Goal: Information Seeking & Learning: Learn about a topic

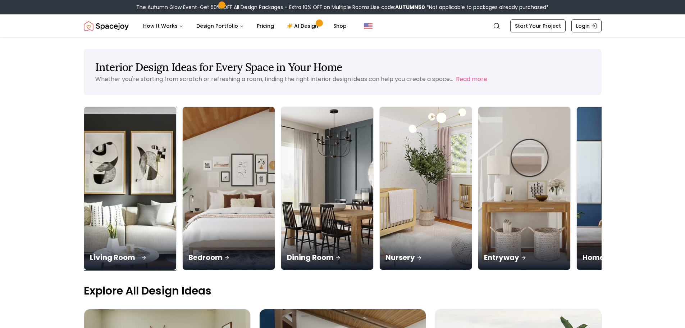
click at [129, 257] on p "Living Room" at bounding box center [130, 257] width 81 height 10
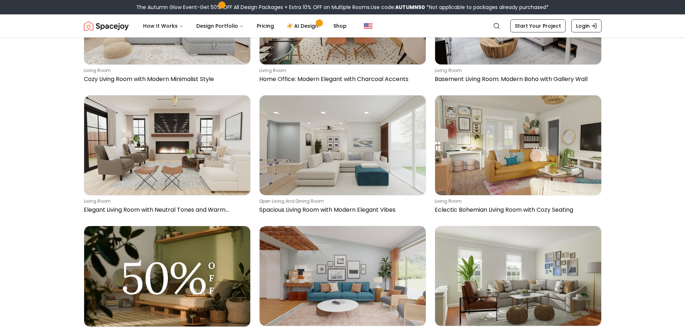
scroll to position [5106, 0]
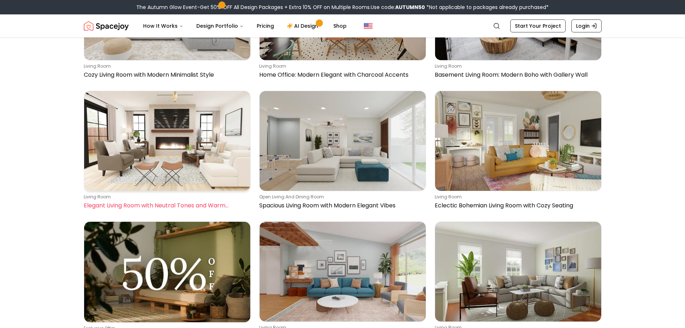
click at [175, 159] on img at bounding box center [167, 141] width 166 height 100
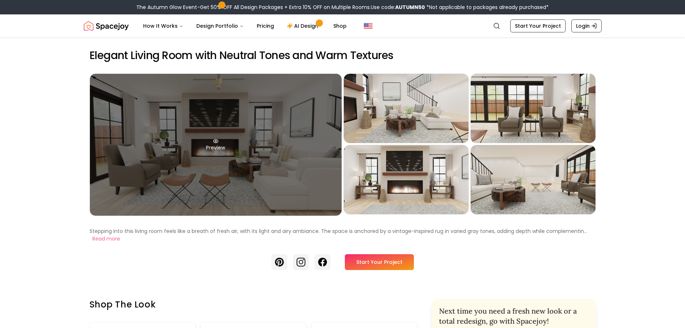
click at [243, 141] on div "Preview" at bounding box center [216, 145] width 252 height 142
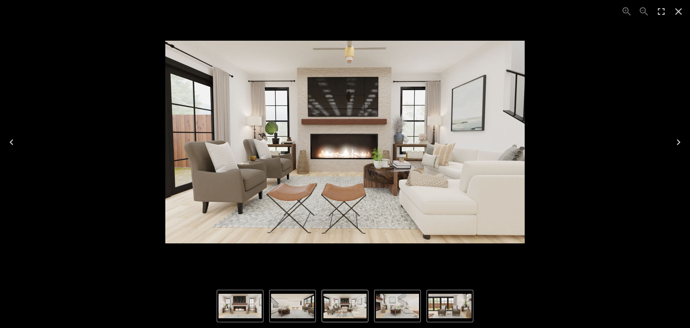
click at [680, 142] on icon "Next" at bounding box center [679, 142] width 4 height 6
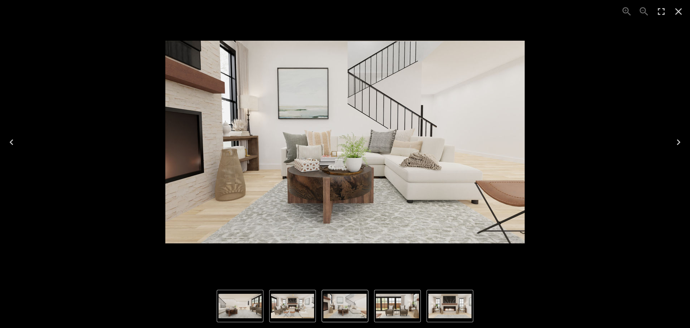
click at [680, 142] on icon "Next" at bounding box center [679, 142] width 4 height 6
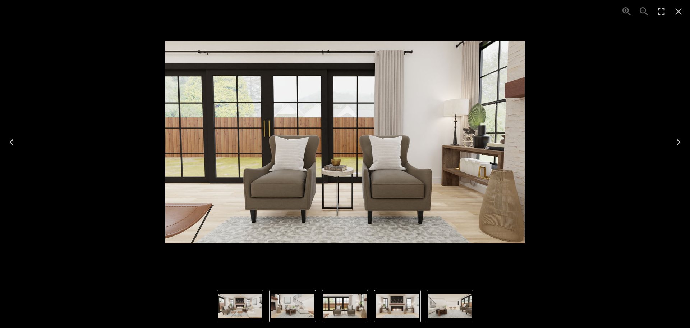
click at [679, 142] on icon "Next" at bounding box center [679, 142] width 12 height 12
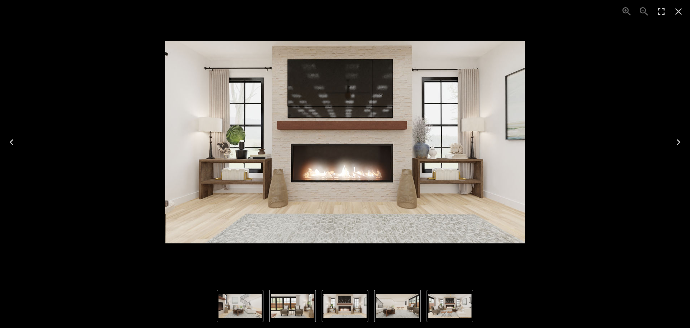
click at [678, 140] on icon "Next" at bounding box center [679, 142] width 4 height 6
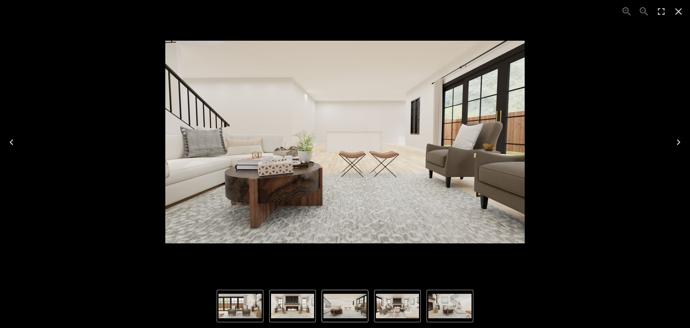
click at [10, 143] on icon "Previous" at bounding box center [12, 142] width 12 height 12
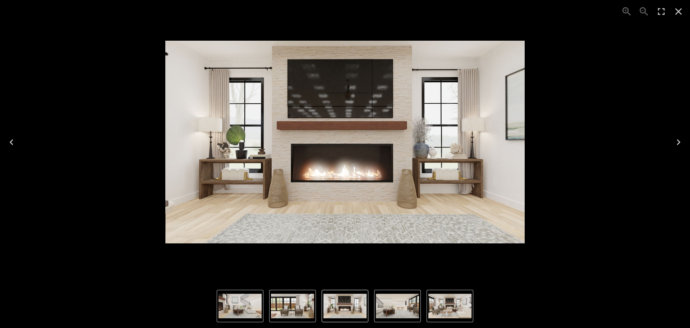
click at [679, 141] on icon "Next" at bounding box center [679, 142] width 4 height 6
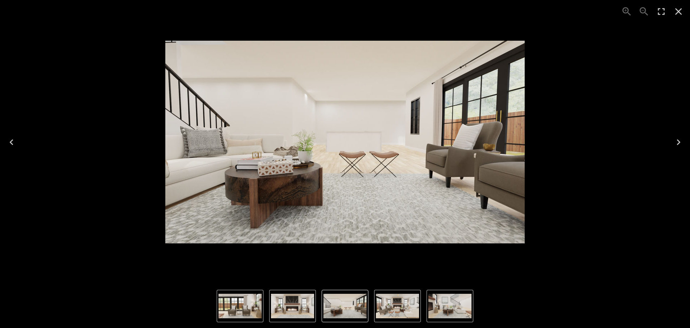
click at [679, 141] on icon "Next" at bounding box center [679, 142] width 4 height 6
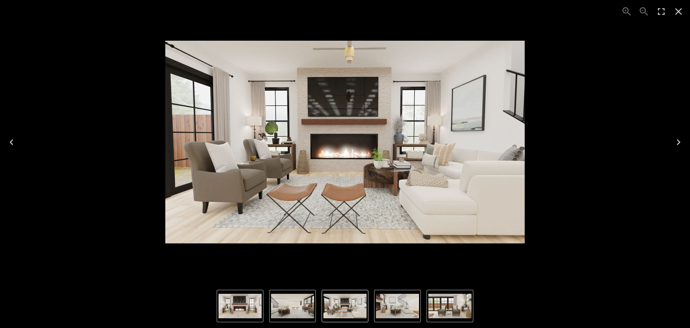
click at [679, 141] on icon "Next" at bounding box center [679, 142] width 4 height 6
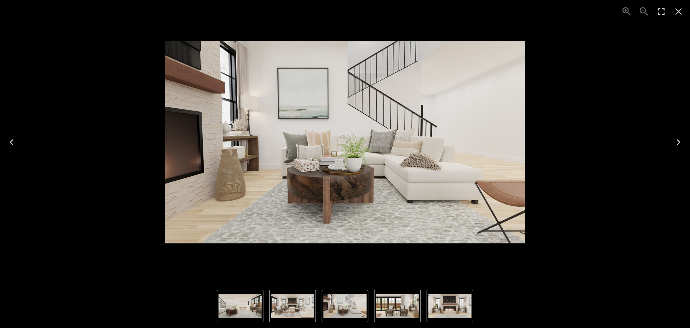
click at [679, 141] on icon "Next" at bounding box center [679, 142] width 4 height 6
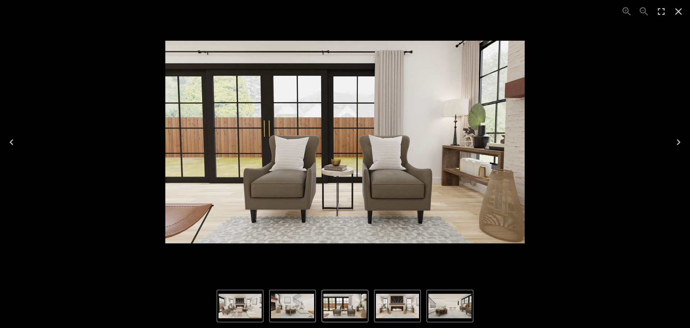
click at [679, 141] on icon "Next" at bounding box center [679, 142] width 4 height 6
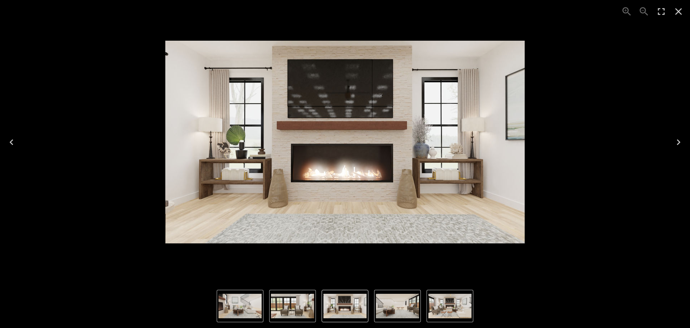
click at [679, 141] on icon "Next" at bounding box center [679, 142] width 4 height 6
